Goal: Information Seeking & Learning: Learn about a topic

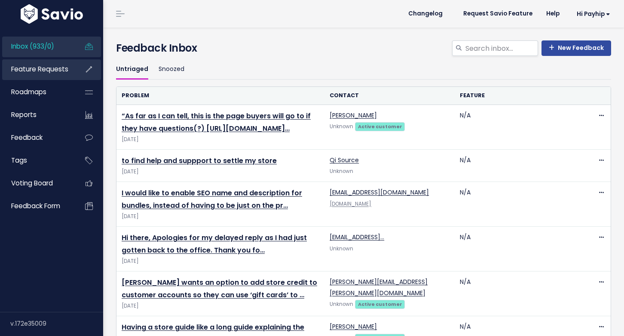
click at [36, 68] on span "Feature Requests" at bounding box center [39, 68] width 57 height 9
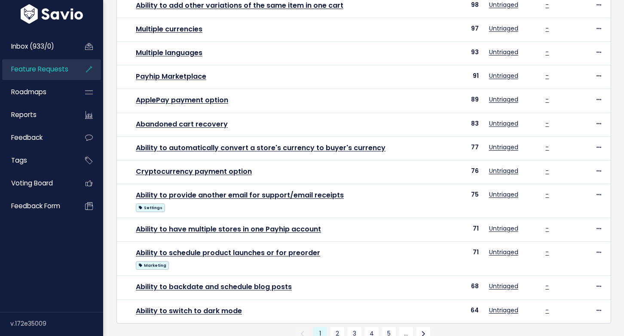
scroll to position [322, 0]
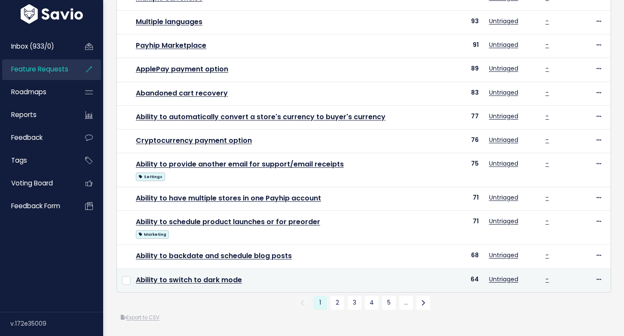
drag, startPoint x: 132, startPoint y: 113, endPoint x: 478, endPoint y: 283, distance: 385.2
click at [478, 283] on tbody "Integrate more payment options 499 Untriaged - Edit Upvote Add to Roadmap Merge…" at bounding box center [364, 39] width 494 height 505
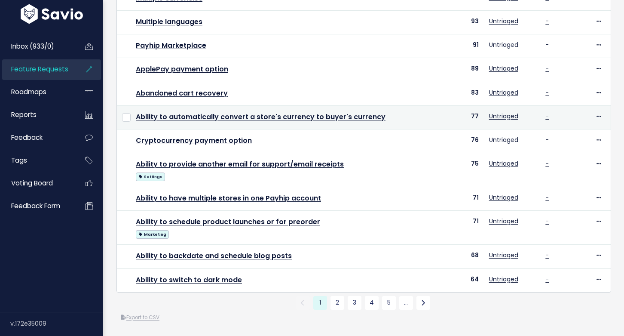
copy tbody "Integrate more payment options 499 Untriaged - Edit Upvote Add to Roadmap Merge…"
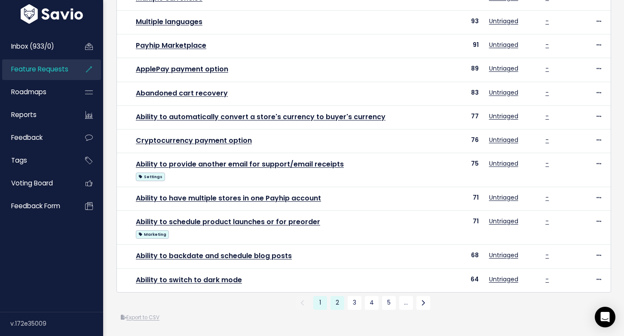
click at [340, 299] on link "2" at bounding box center [338, 303] width 14 height 14
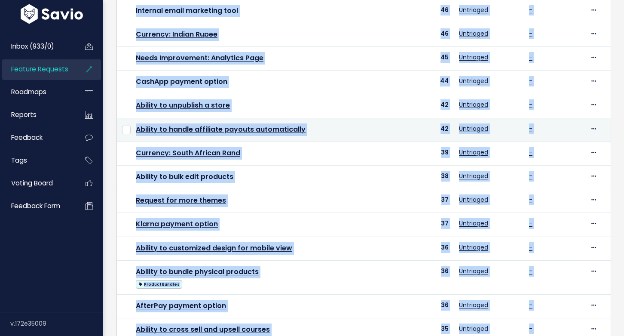
scroll to position [301, 0]
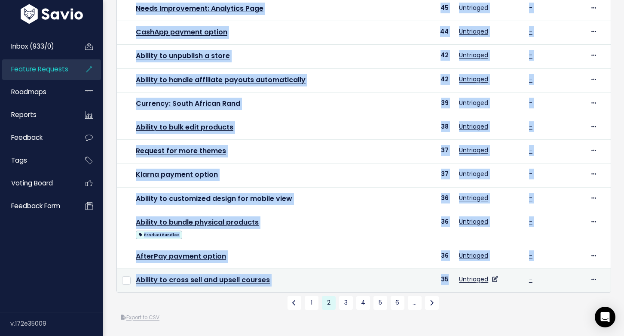
drag, startPoint x: 133, startPoint y: 116, endPoint x: 453, endPoint y: 281, distance: 360.4
click at [453, 281] on tbody "Printful Integration 60 Untriaged - Edit Upvote Add to Roadmap Merge Delete Abi…" at bounding box center [364, 49] width 494 height 484
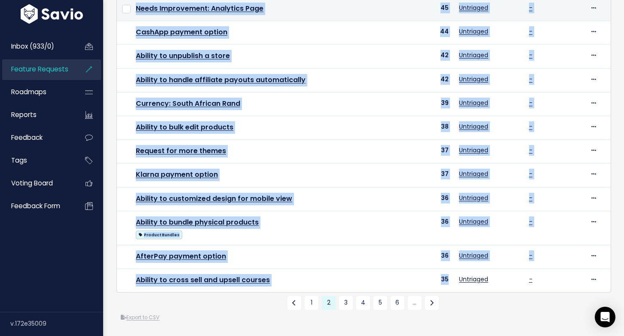
copy tbody "Printful Integration 60 Untriaged - Edit Upvote Add to Roadmap Merge Delete Abi…"
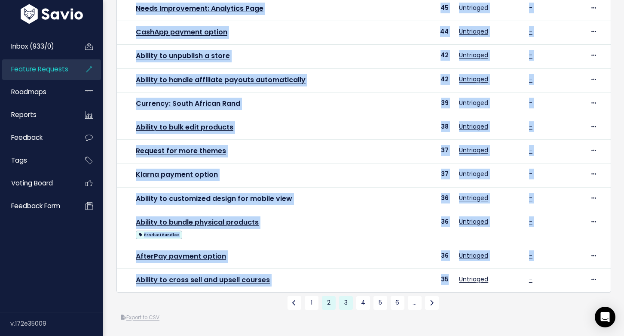
click at [342, 301] on link "3" at bounding box center [346, 303] width 14 height 14
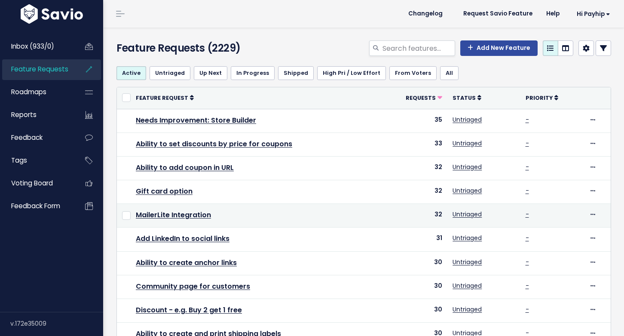
drag, startPoint x: 130, startPoint y: 111, endPoint x: 252, endPoint y: 210, distance: 156.8
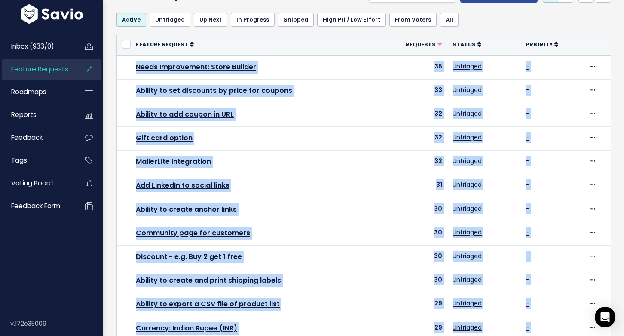
scroll to position [291, 0]
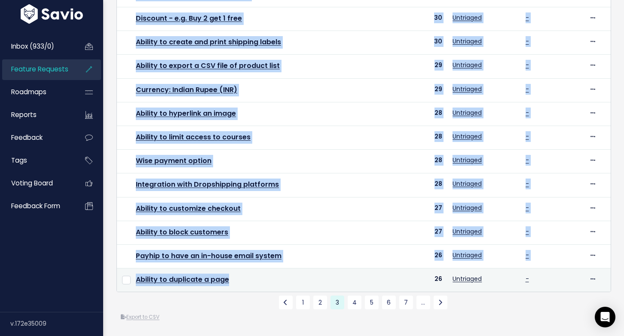
drag, startPoint x: 133, startPoint y: 112, endPoint x: 286, endPoint y: 287, distance: 232.5
click at [286, 287] on tbody "Needs Improvement: Store Builder 35 Untriaged - Edit Upvote Add to Roadmap Merg…" at bounding box center [364, 54] width 494 height 474
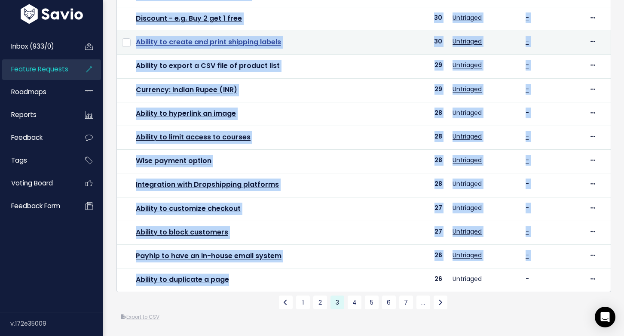
copy tbody "Needs Improvement: Store Builder 35 Untriaged - Edit Upvote Add to Roadmap Merg…"
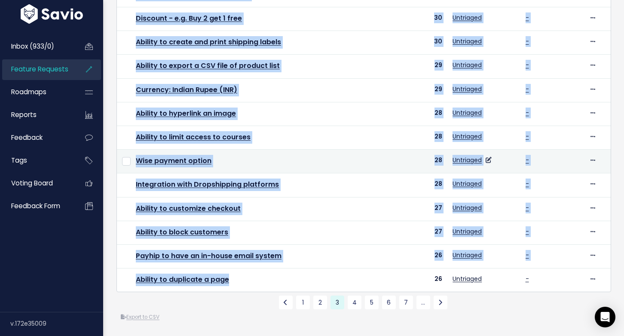
scroll to position [0, 0]
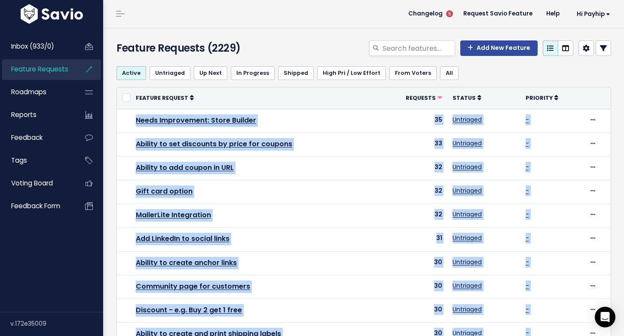
click at [608, 51] on link at bounding box center [603, 47] width 15 height 15
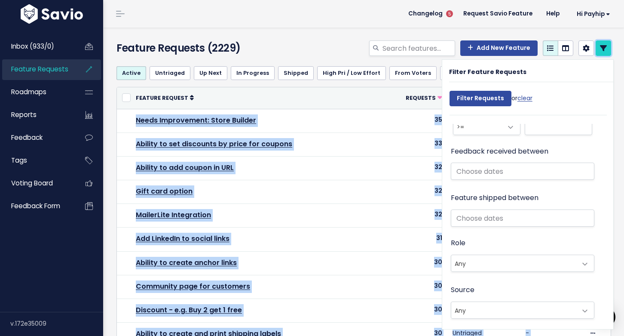
scroll to position [520, 0]
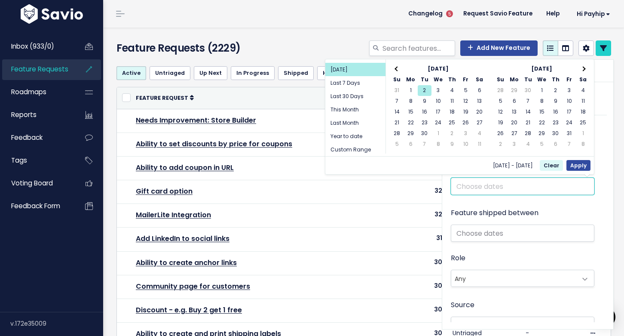
click at [514, 190] on input "text" at bounding box center [523, 186] width 144 height 17
click at [396, 67] on span at bounding box center [397, 69] width 5 height 5
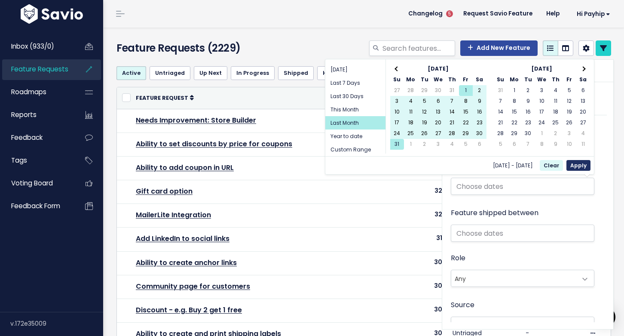
click at [585, 165] on button "Apply" at bounding box center [579, 165] width 24 height 11
type input "[DATE] - [DATE] (Last Month)"
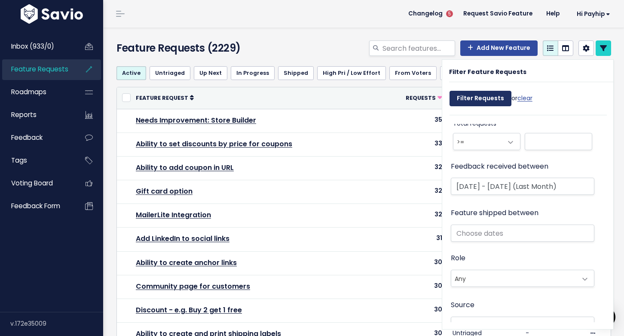
click at [485, 104] on input "Filter Requests" at bounding box center [481, 98] width 62 height 15
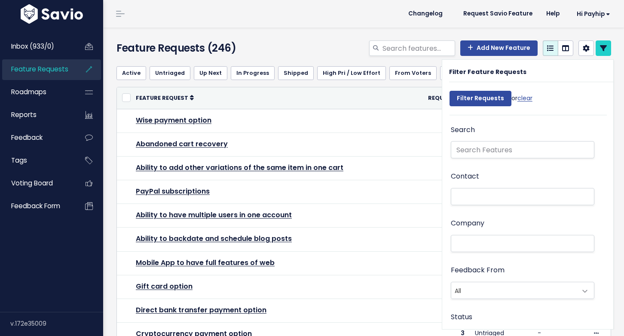
select select
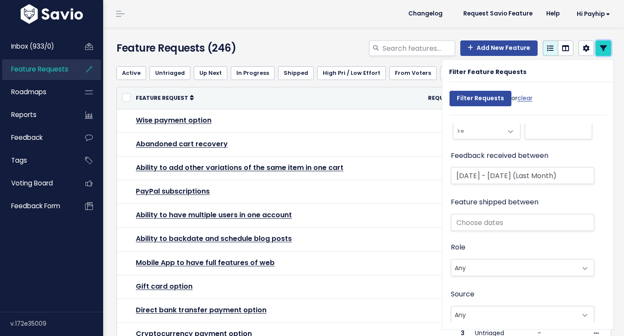
scroll to position [570, 0]
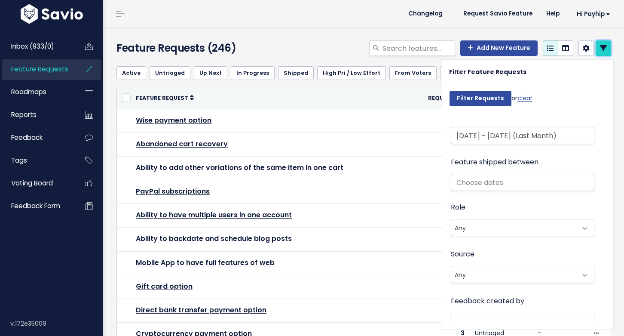
click at [603, 51] on icon at bounding box center [603, 48] width 7 height 7
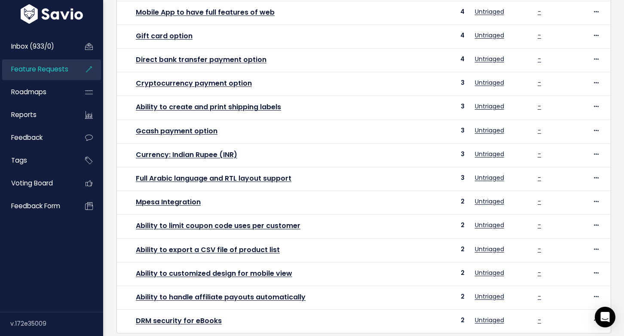
scroll to position [291, 0]
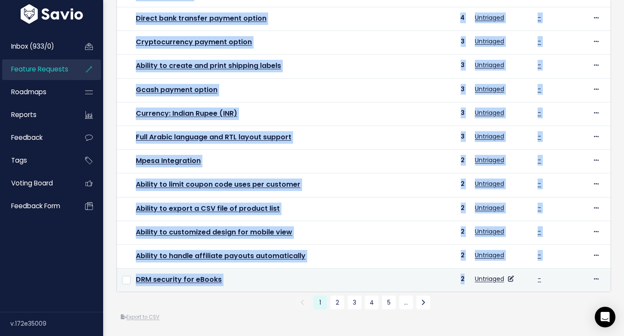
drag, startPoint x: 132, startPoint y: 114, endPoint x: 471, endPoint y: 278, distance: 376.4
click at [471, 278] on tbody "Wise payment option 5 Untriaged - Edit Upvote Add to Roadmap Merge Delete Aband…" at bounding box center [364, 54] width 494 height 474
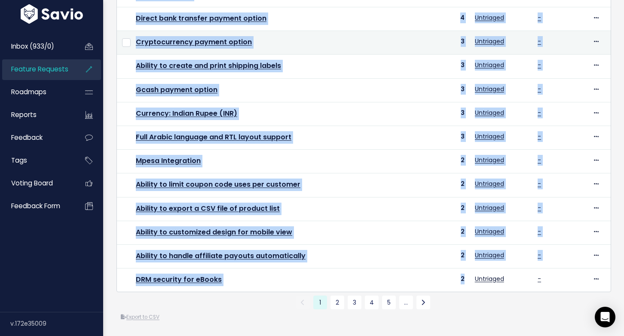
copy tbody "Wise payment option 5 Untriaged - Edit Upvote Add to Roadmap Merge Delete Aband…"
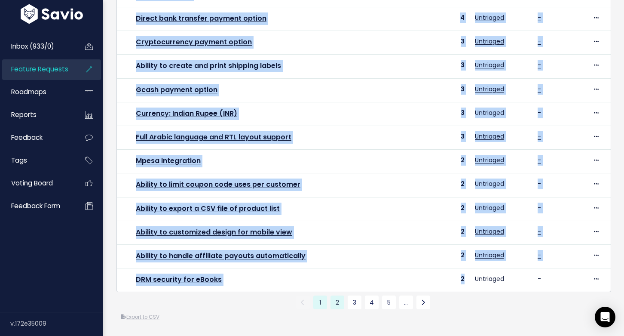
click at [336, 298] on link "2" at bounding box center [338, 302] width 14 height 14
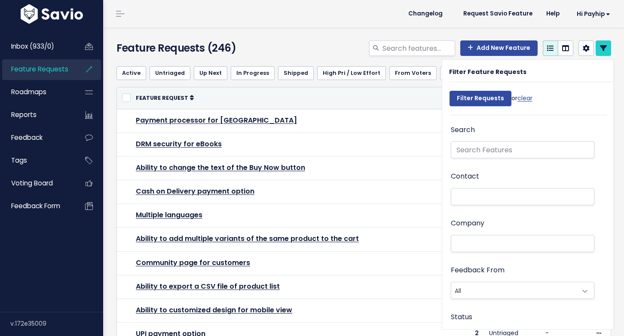
select select
click at [606, 46] on icon at bounding box center [603, 48] width 7 height 7
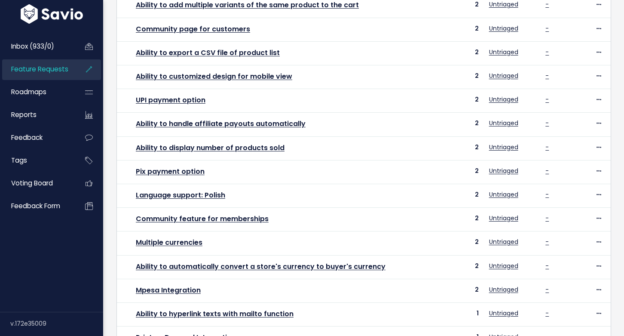
scroll to position [291, 0]
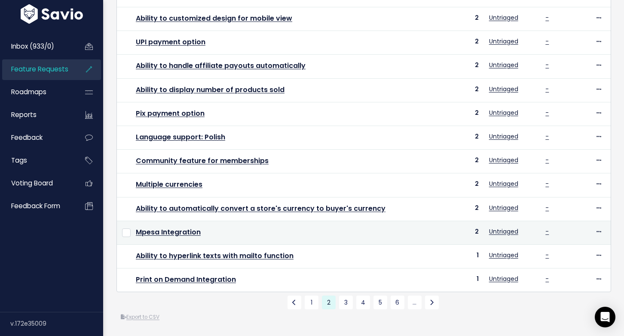
drag, startPoint x: 132, startPoint y: 113, endPoint x: 478, endPoint y: 235, distance: 366.4
click at [478, 235] on tbody "Payment processor for [GEOGRAPHIC_DATA] 2 Untriaged - Edit Upvote Add to Roadma…" at bounding box center [364, 54] width 494 height 474
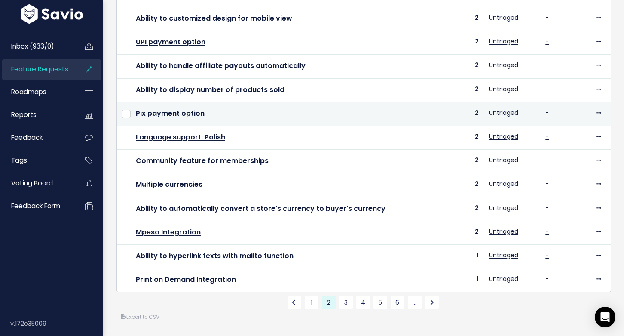
copy tbody "Payment processor for [GEOGRAPHIC_DATA] 2 Untriaged - Edit Upvote Add to Roadma…"
